Goal: Navigation & Orientation: Find specific page/section

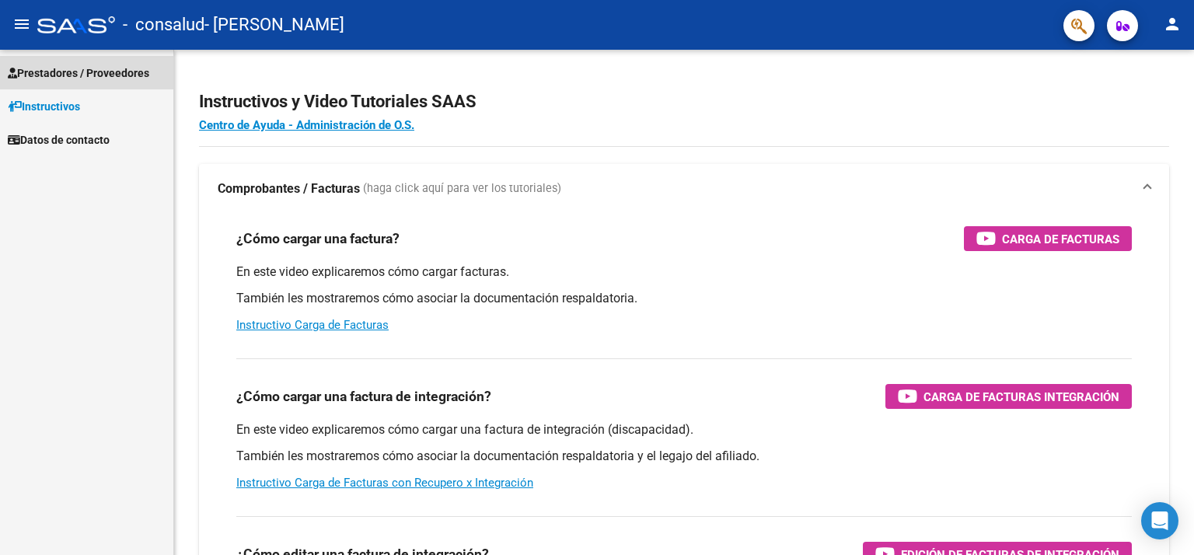
click at [72, 73] on span "Prestadores / Proveedores" at bounding box center [78, 73] width 141 height 17
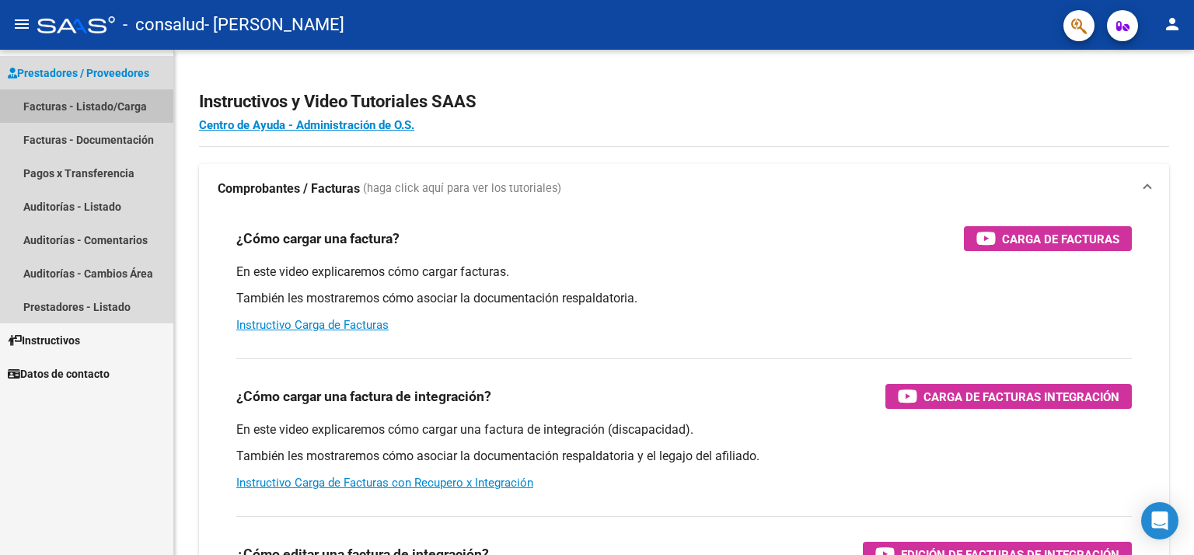
click at [81, 101] on link "Facturas - Listado/Carga" at bounding box center [86, 105] width 173 height 33
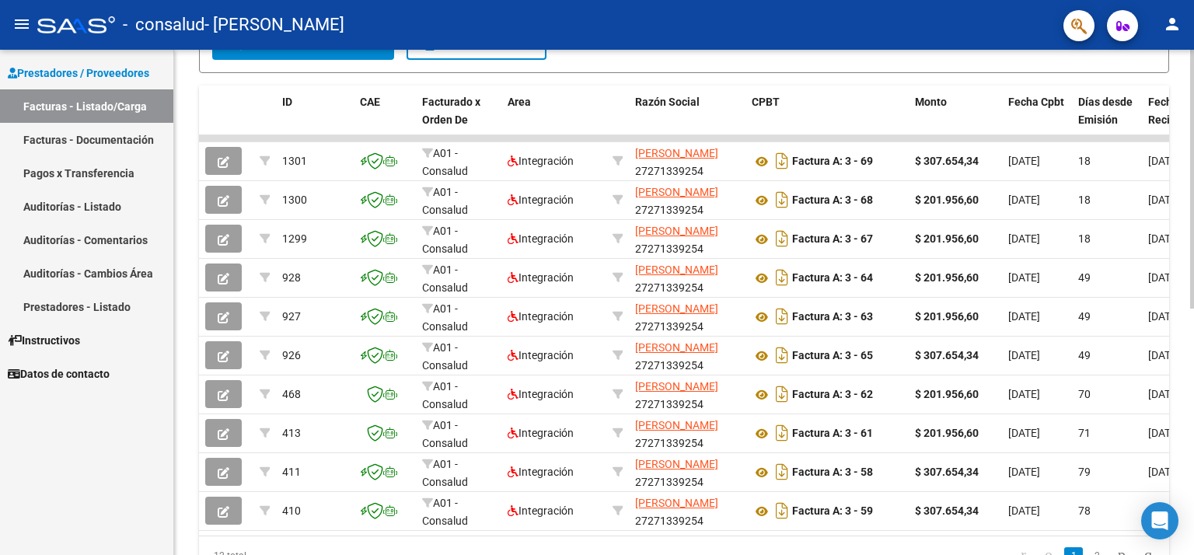
scroll to position [415, 0]
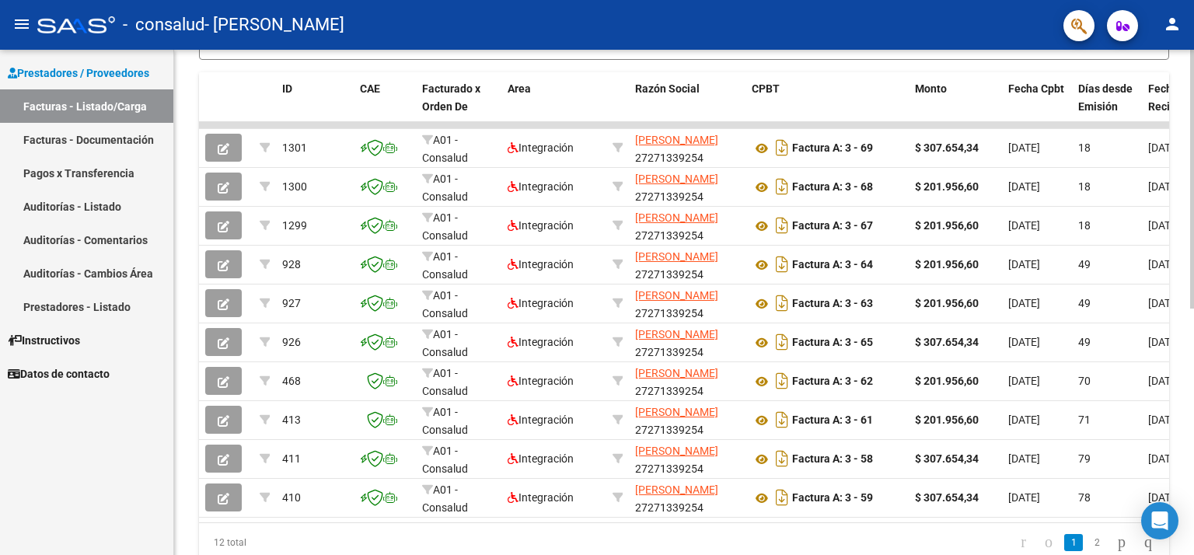
click at [1193, 466] on div at bounding box center [1192, 396] width 4 height 259
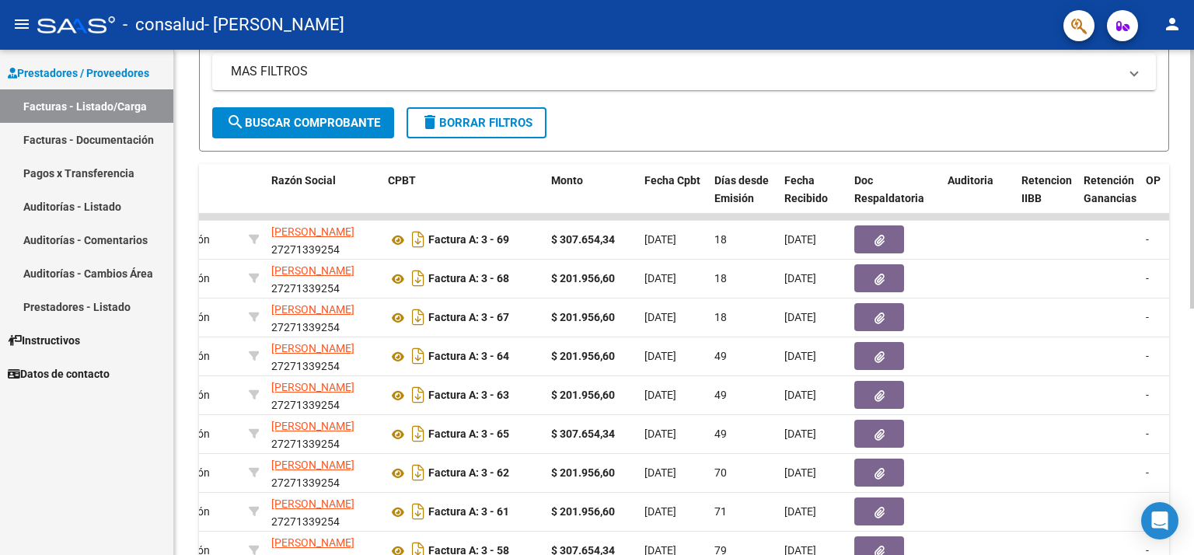
scroll to position [313, 0]
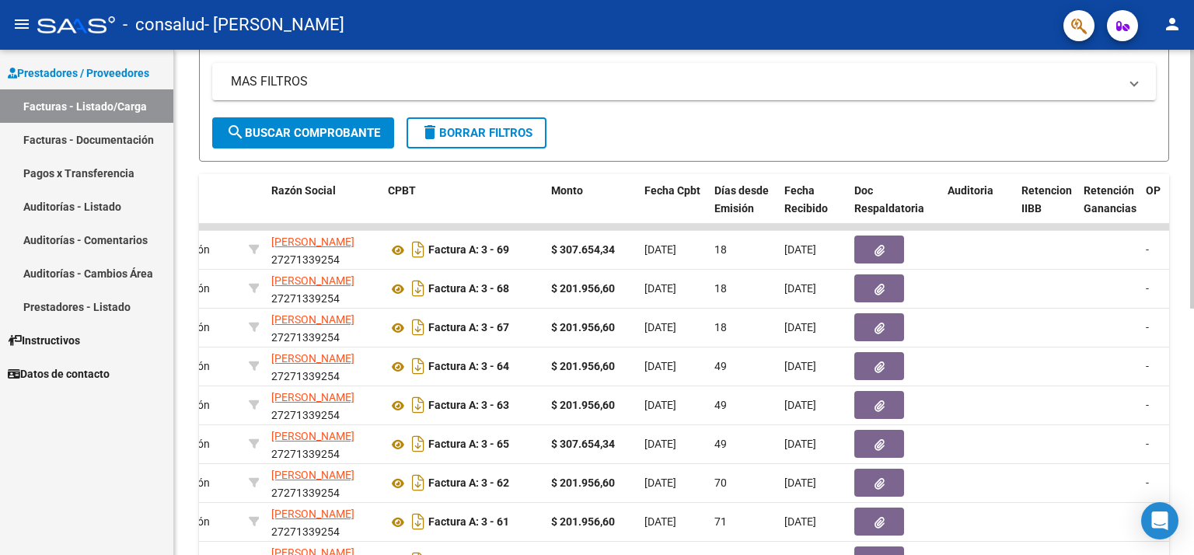
click at [1193, 259] on div at bounding box center [1192, 343] width 4 height 259
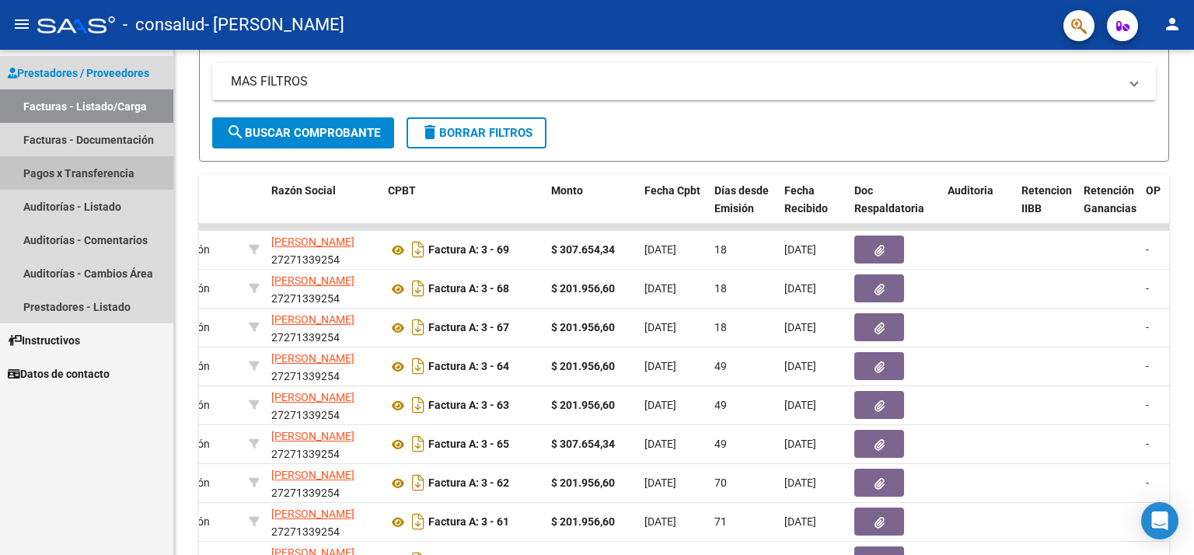
click at [50, 169] on link "Pagos x Transferencia" at bounding box center [86, 172] width 173 height 33
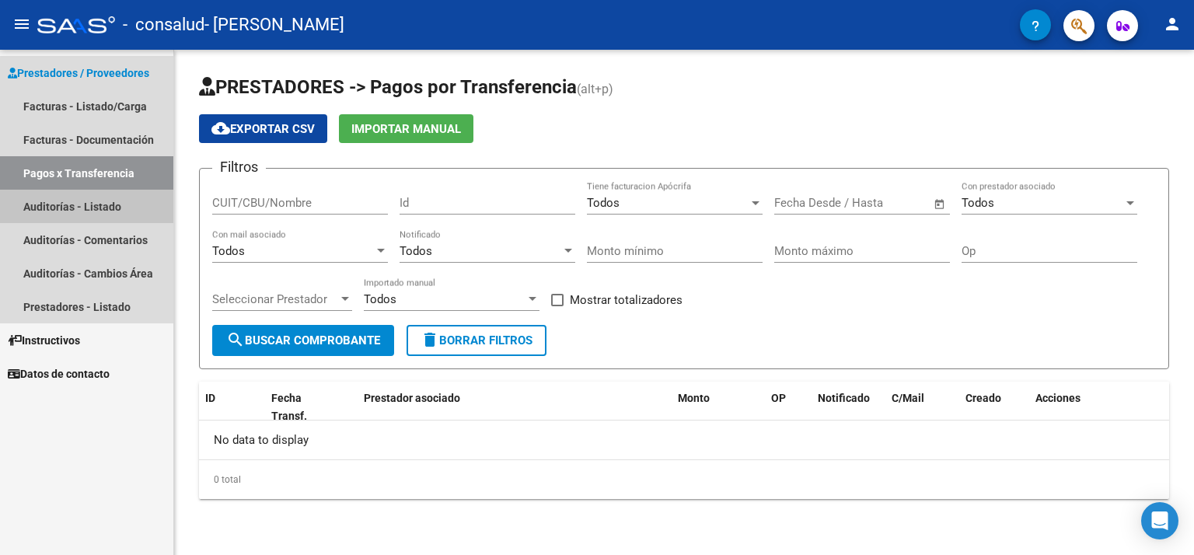
click at [116, 201] on link "Auditorías - Listado" at bounding box center [86, 206] width 173 height 33
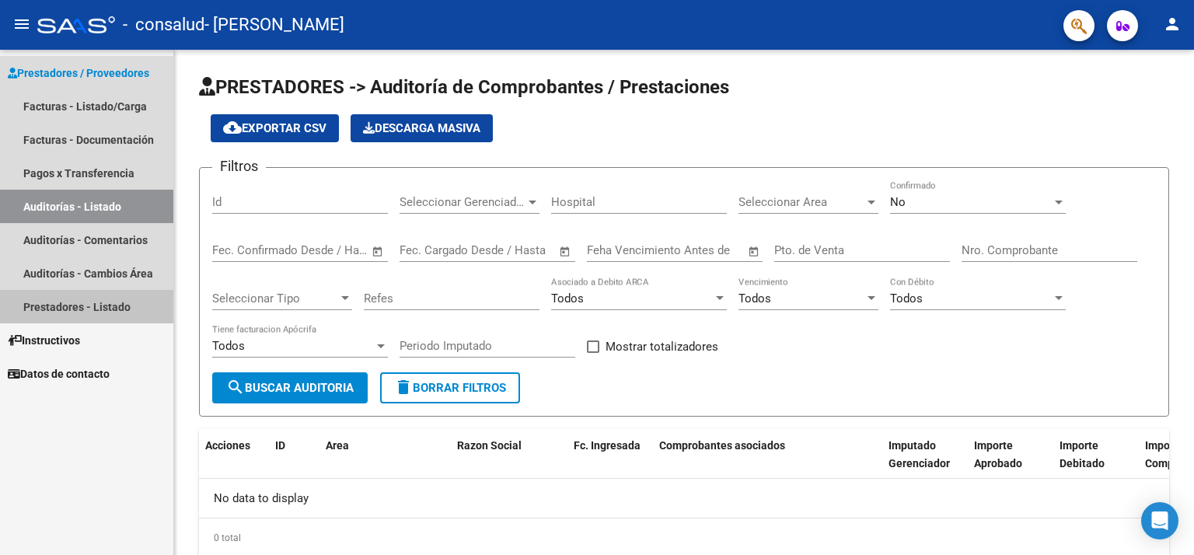
click at [105, 307] on link "Prestadores - Listado" at bounding box center [86, 306] width 173 height 33
